Goal: Task Accomplishment & Management: Use online tool/utility

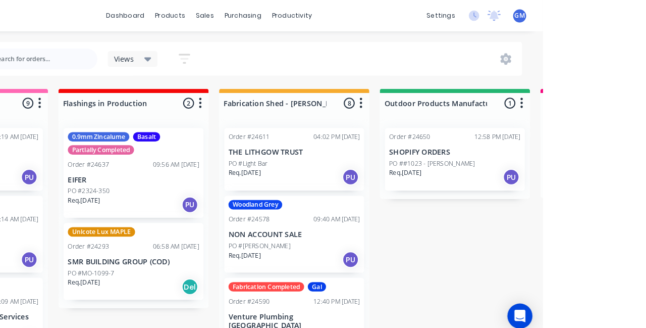
click at [562, 149] on p "SHOPIFY ORDERS" at bounding box center [560, 147] width 127 height 9
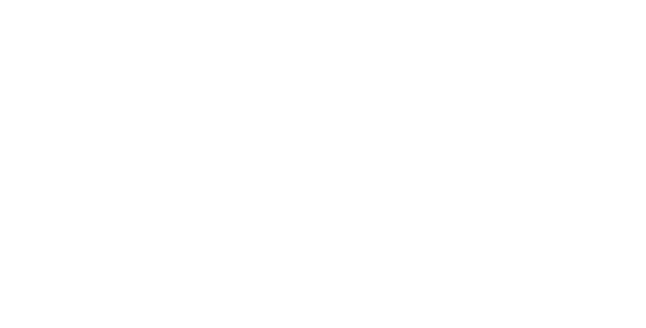
scroll to position [229, 0]
